Goal: Information Seeking & Learning: Find specific fact

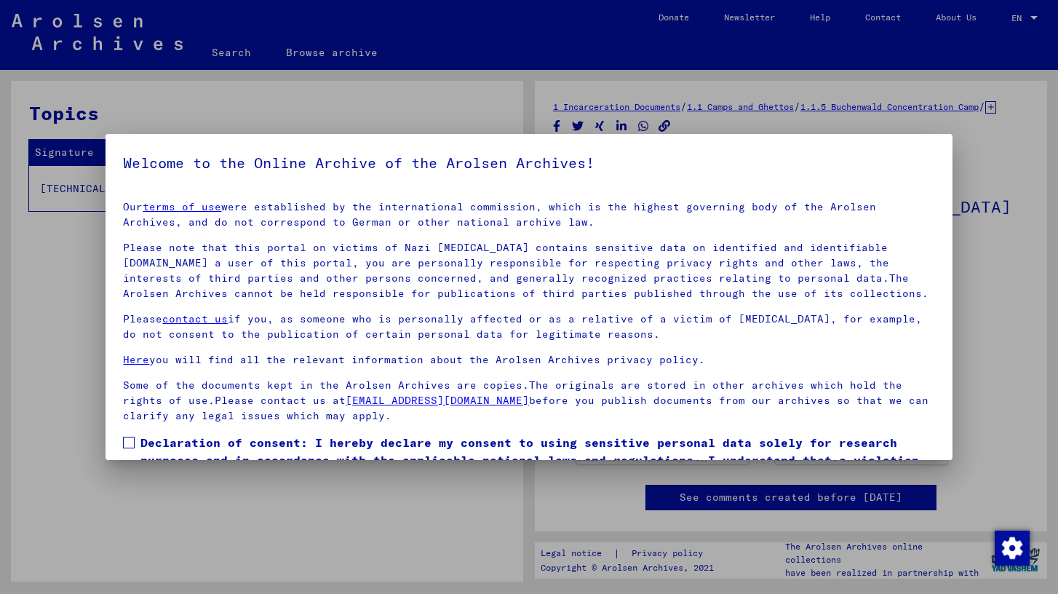
scroll to position [78, 0]
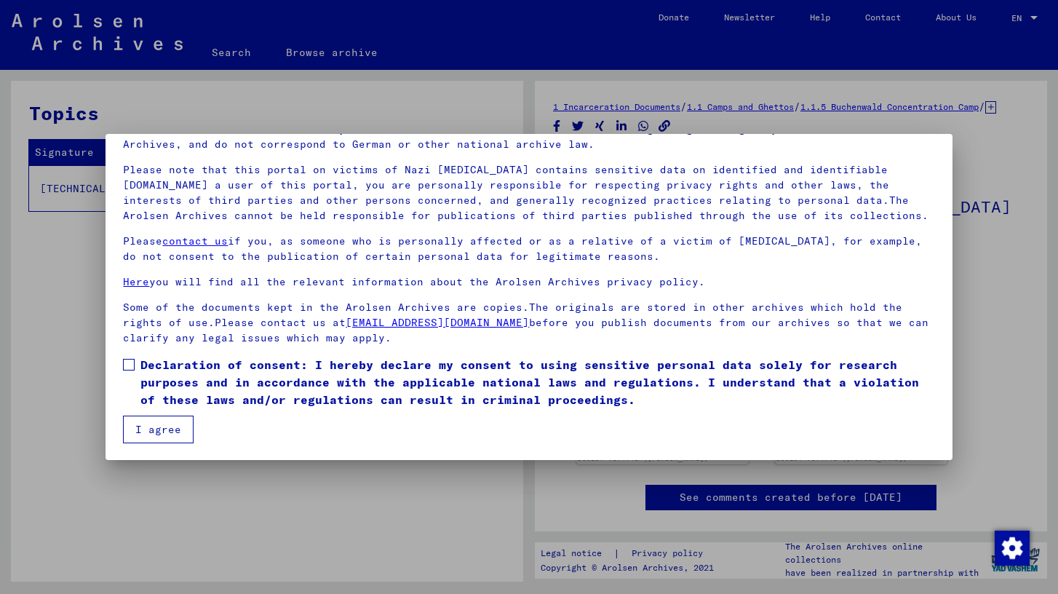
click at [131, 360] on span at bounding box center [129, 365] width 12 height 12
click at [158, 426] on button "I agree" at bounding box center [158, 429] width 71 height 28
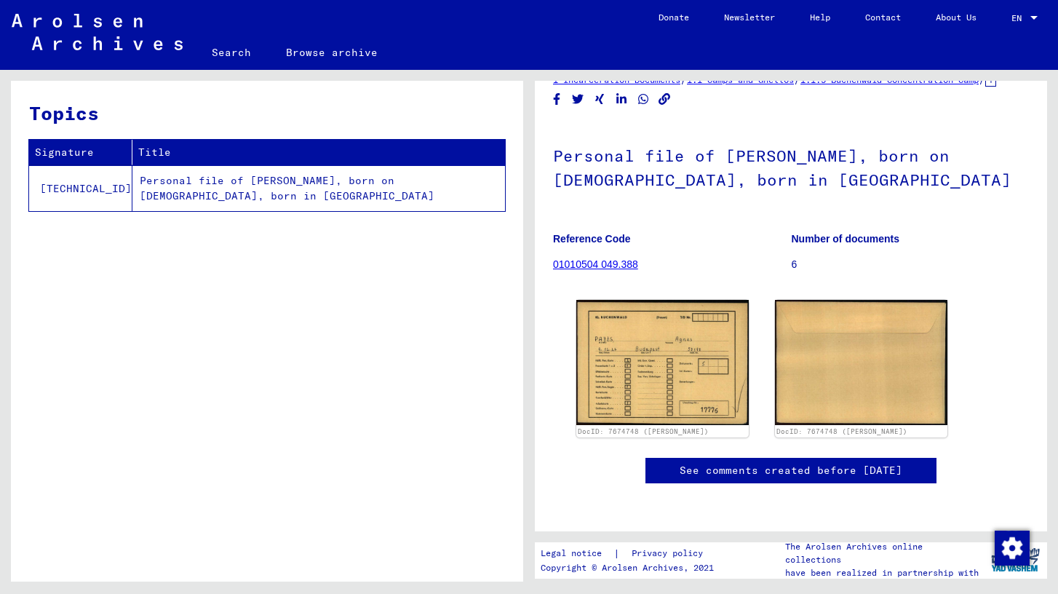
scroll to position [209, 0]
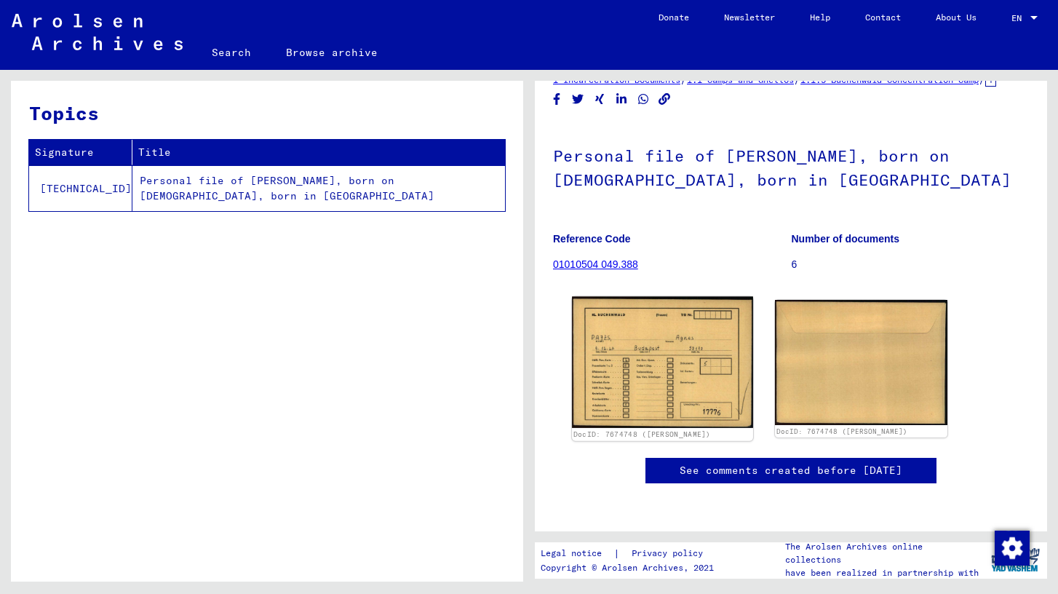
click at [660, 297] on img at bounding box center [662, 363] width 181 height 132
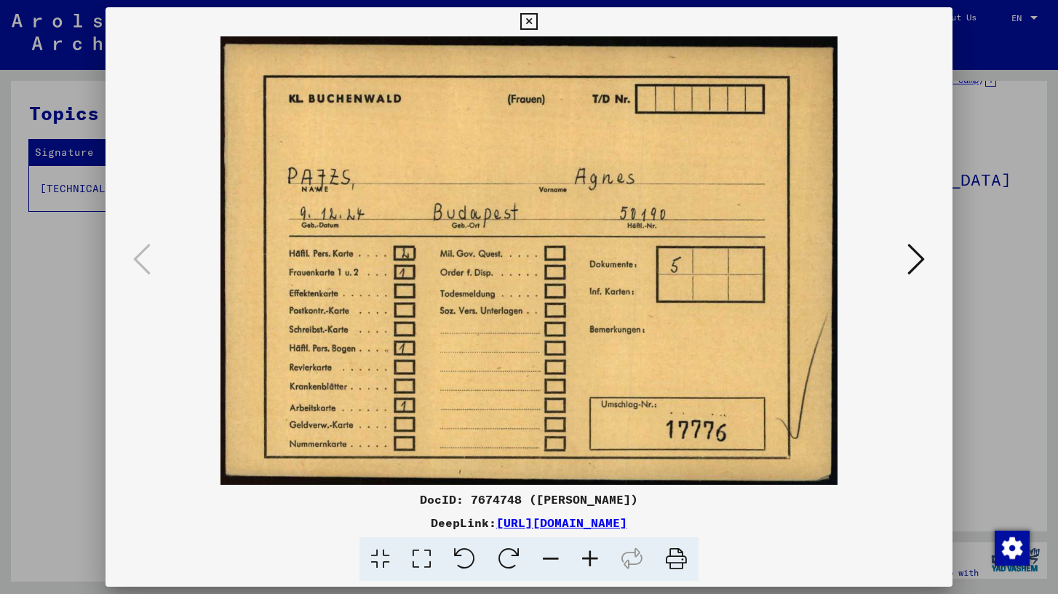
click at [676, 551] on icon at bounding box center [676, 559] width 44 height 44
drag, startPoint x: 527, startPoint y: 498, endPoint x: 479, endPoint y: 497, distance: 48.0
click at [479, 497] on div "DocID: 7674748 ([PERSON_NAME])" at bounding box center [528, 498] width 846 height 17
click at [673, 553] on icon at bounding box center [676, 559] width 44 height 44
click at [927, 257] on button at bounding box center [916, 259] width 26 height 41
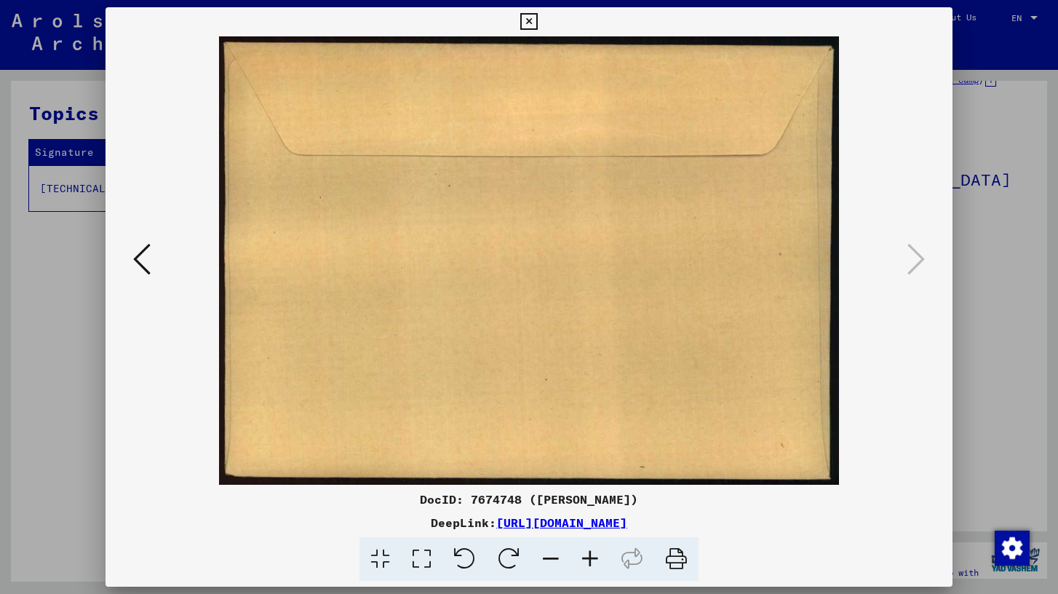
click at [139, 253] on icon at bounding box center [141, 258] width 17 height 35
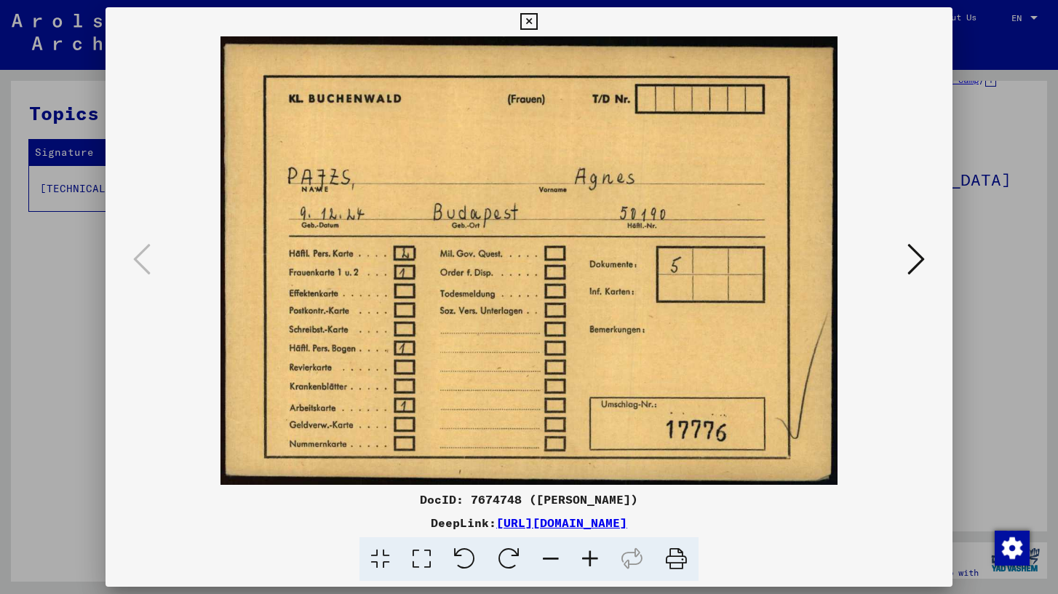
click at [522, 19] on icon at bounding box center [528, 21] width 17 height 17
